Goal: Find specific page/section: Find specific page/section

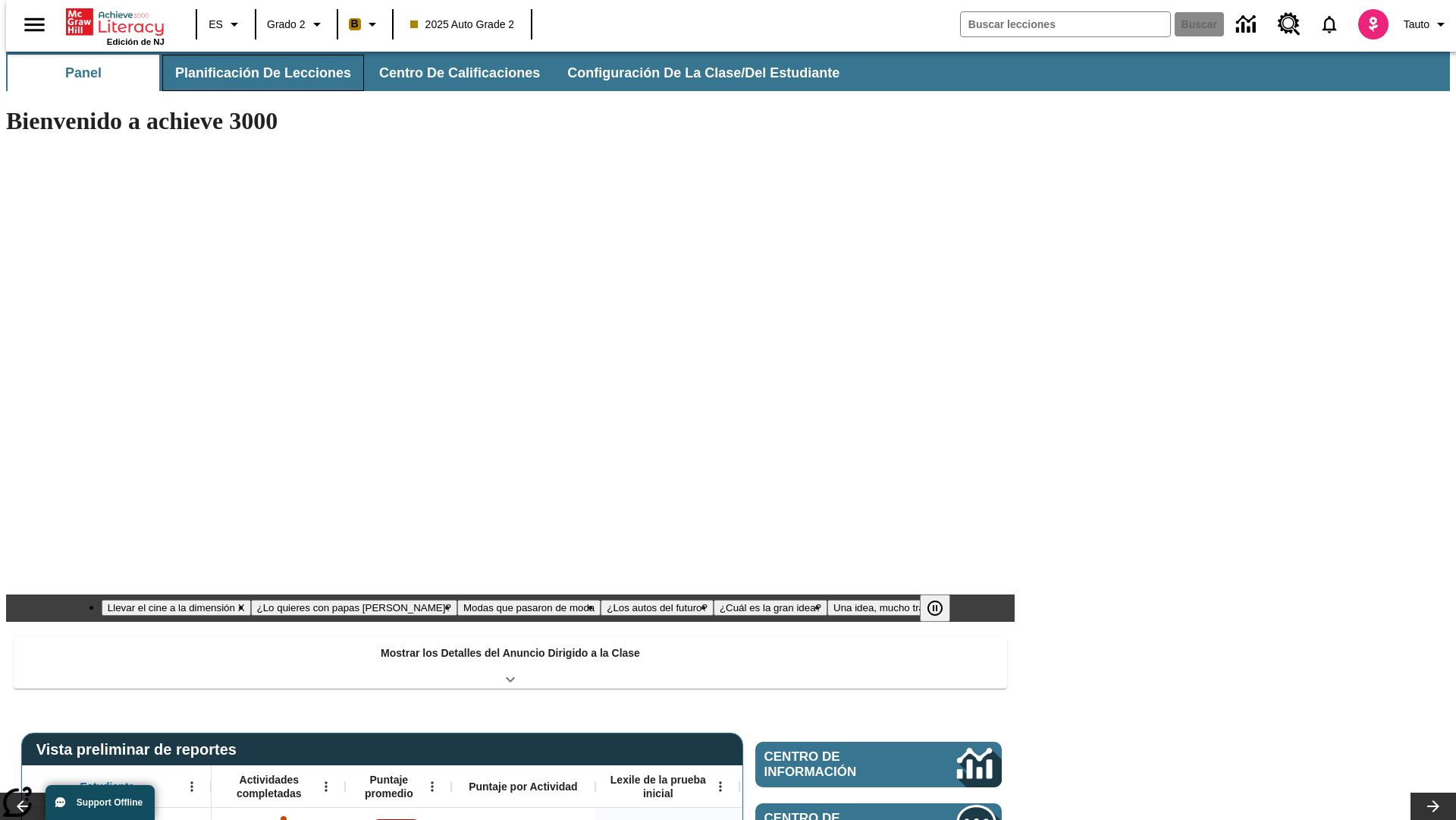
click at [254, 73] on button "Planificación de lecciones" at bounding box center [262, 73] width 202 height 37
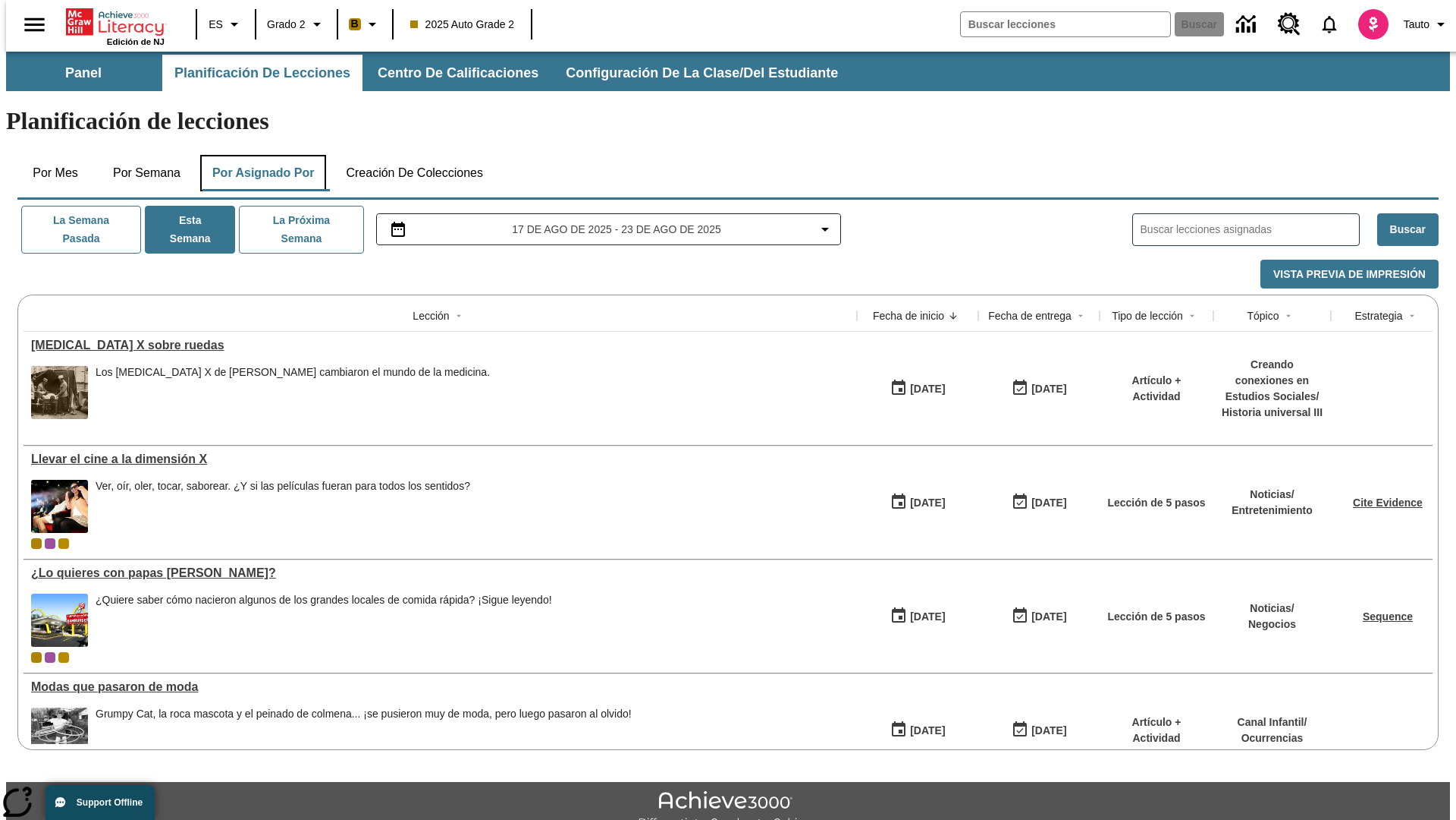
click at [261, 155] on button "Por asignado por" at bounding box center [263, 173] width 127 height 37
type input "El sueño de los animales"
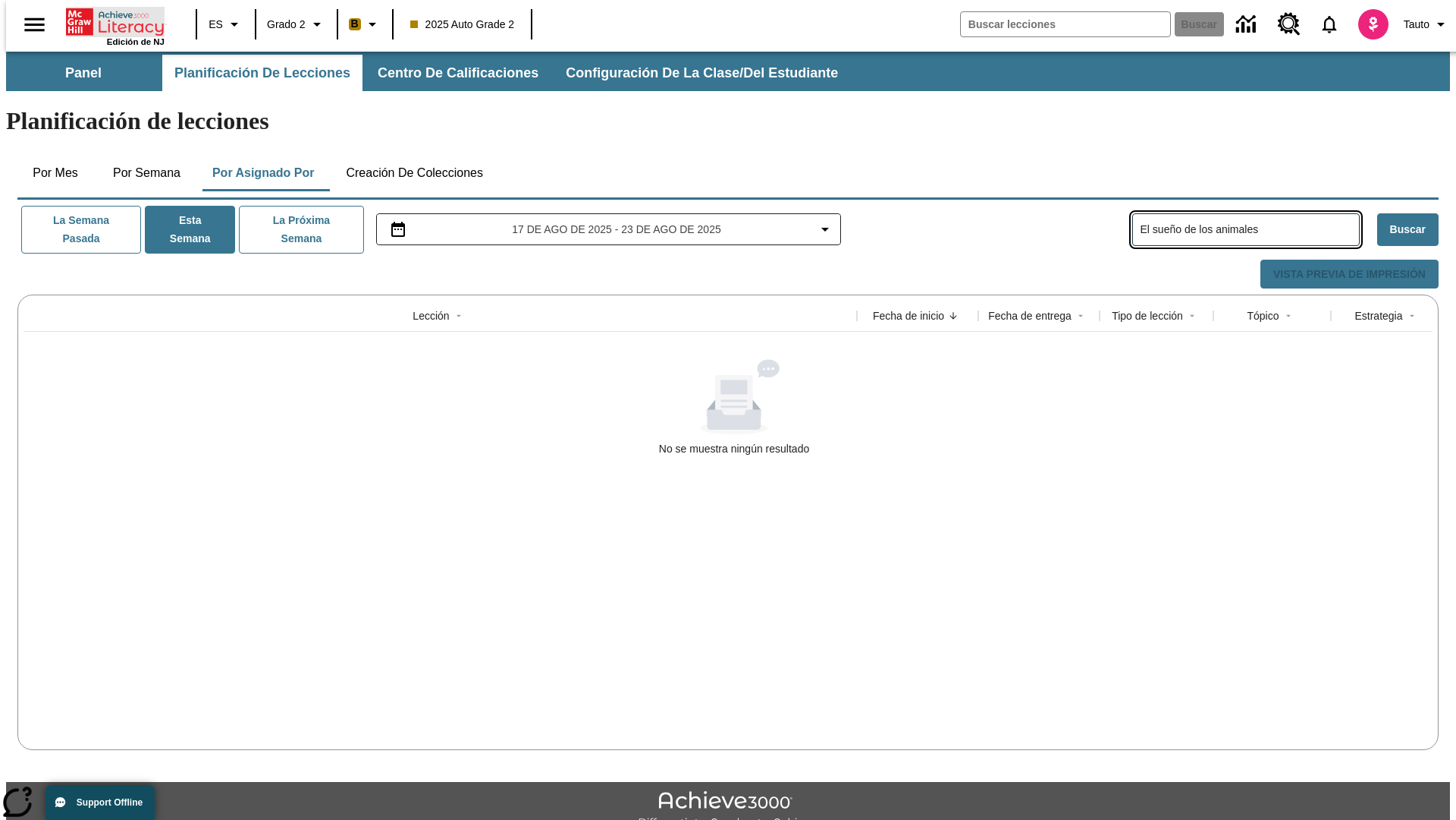
click at [110, 20] on icon "Portada" at bounding box center [117, 21] width 101 height 30
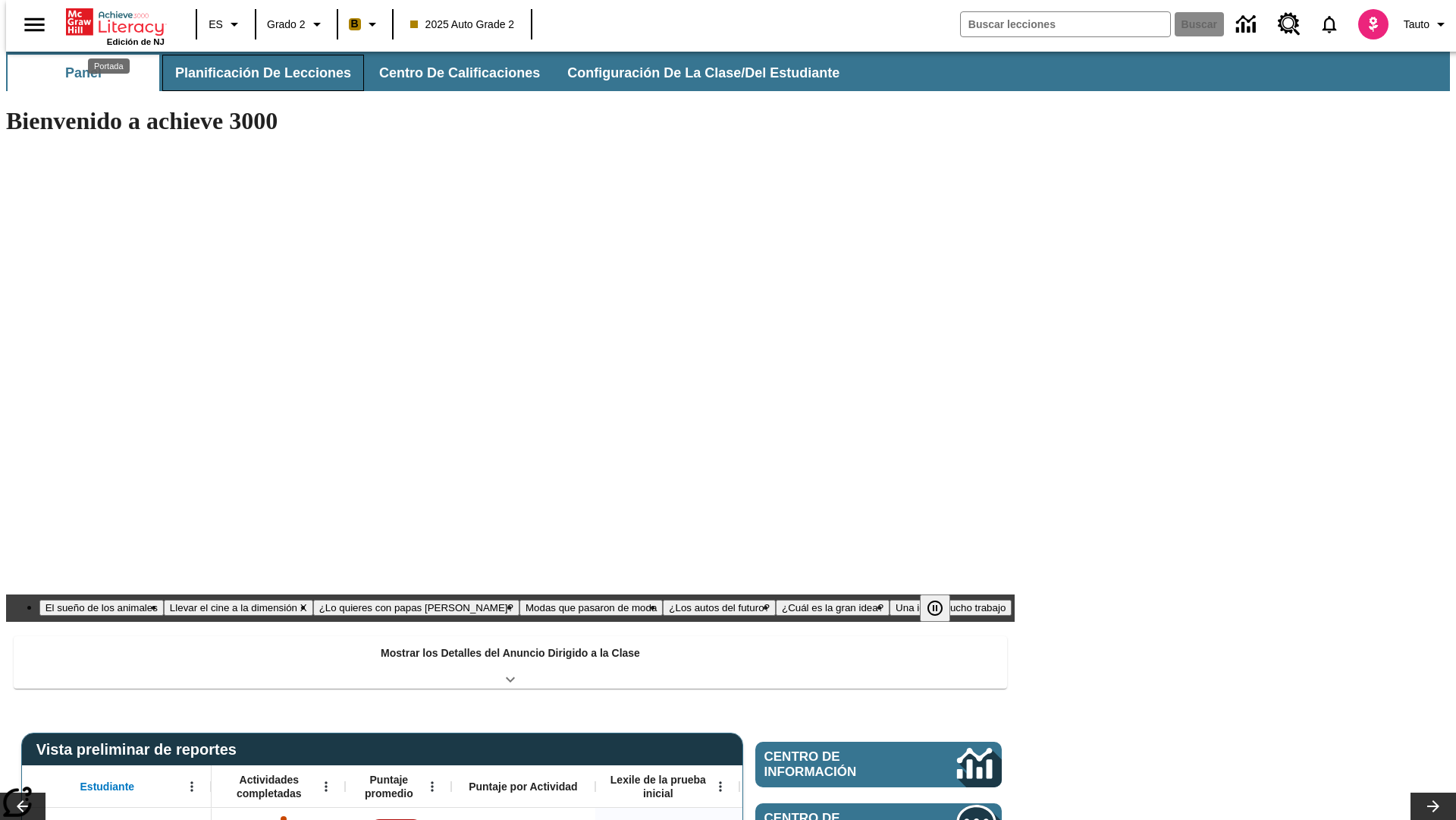
click at [254, 73] on button "Planificación de lecciones" at bounding box center [262, 73] width 202 height 37
